Goal: Task Accomplishment & Management: Complete application form

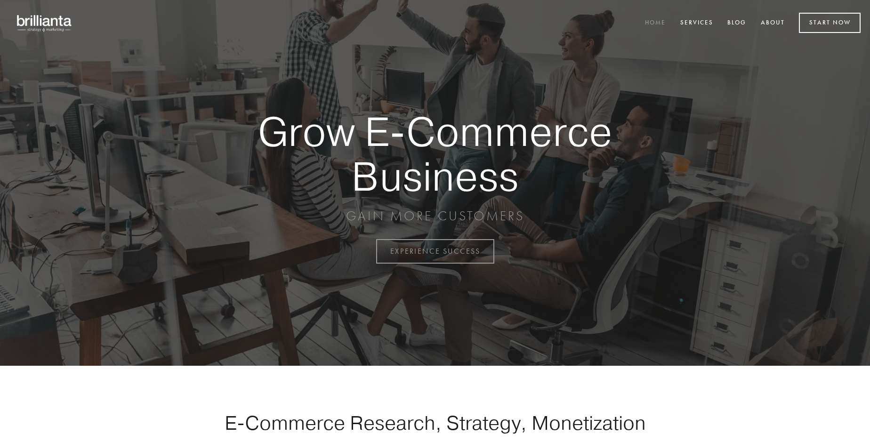
scroll to position [2468, 0]
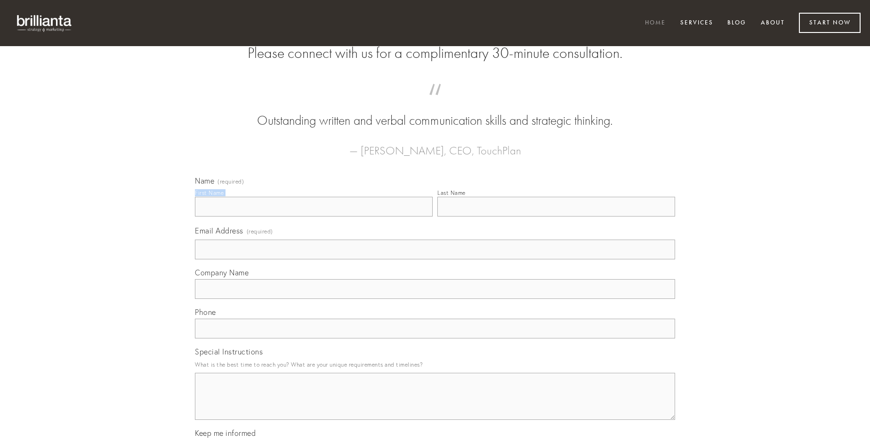
type input "[PERSON_NAME]"
click at [556, 217] on input "Last Name" at bounding box center [556, 207] width 238 height 20
type input "[PERSON_NAME]"
click at [435, 259] on input "Email Address (required)" at bounding box center [435, 250] width 480 height 20
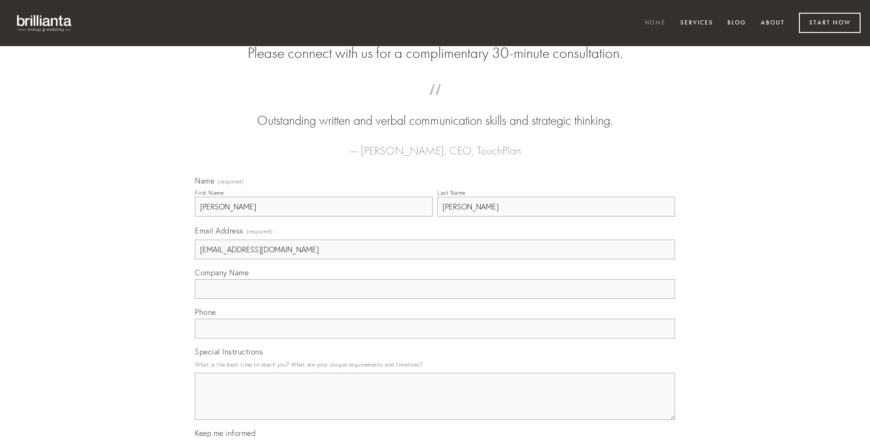
type input "[EMAIL_ADDRESS][DOMAIN_NAME]"
click at [435, 299] on input "Company Name" at bounding box center [435, 289] width 480 height 20
type input "temptatio"
click at [435, 339] on input "text" at bounding box center [435, 329] width 480 height 20
click at [435, 405] on textarea "Special Instructions" at bounding box center [435, 396] width 480 height 47
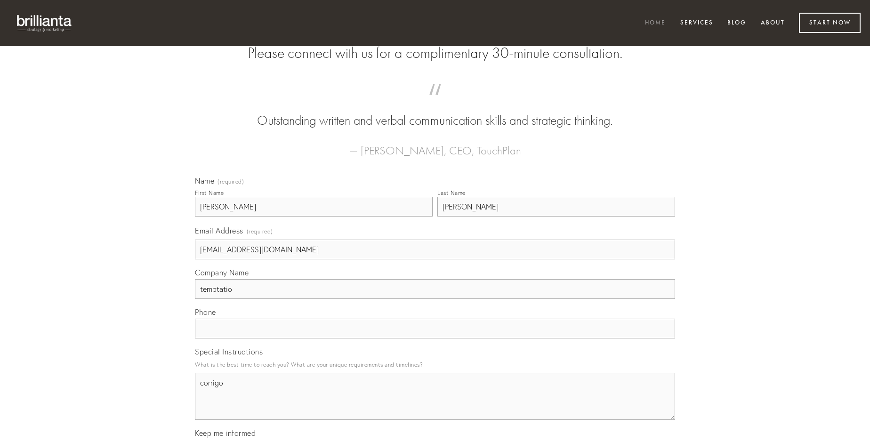
type textarea "corrigo"
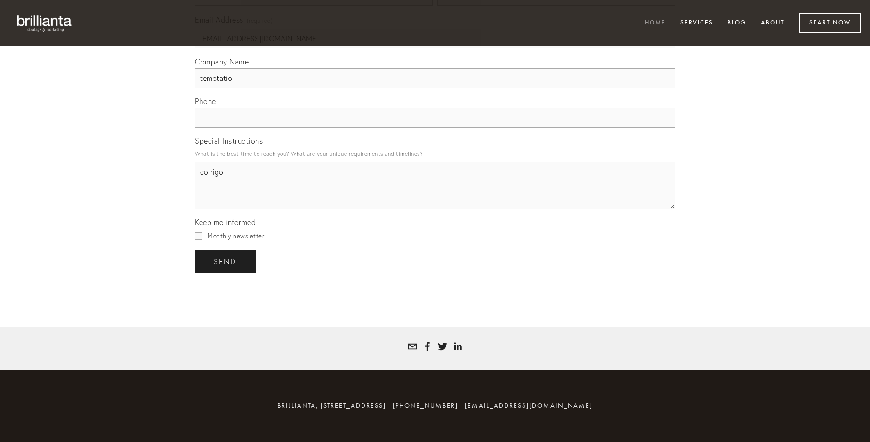
click at [226, 261] on span "send" at bounding box center [225, 262] width 23 height 8
